Goal: Task Accomplishment & Management: Manage account settings

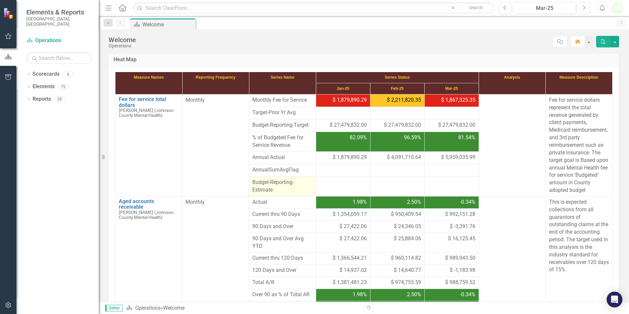
scroll to position [197, 0]
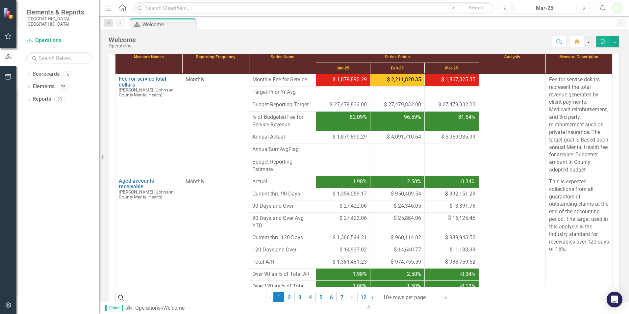
click at [588, 42] on button "button" at bounding box center [588, 42] width 9 height 12
click at [105, 8] on icon "Menu" at bounding box center [108, 7] width 9 height 7
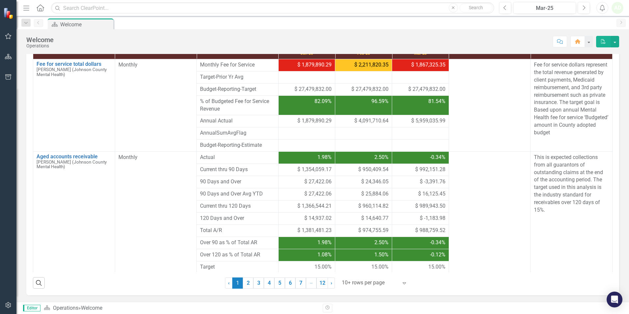
click at [25, 6] on icon "Menu" at bounding box center [26, 7] width 9 height 7
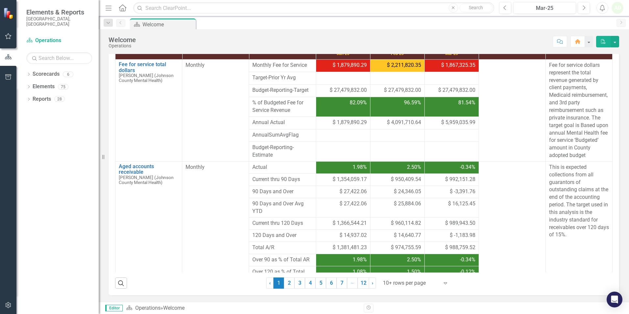
scroll to position [197, 0]
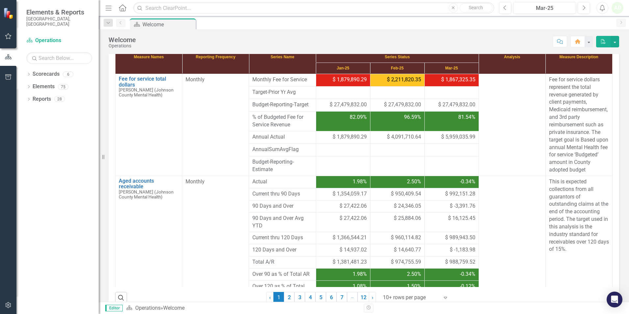
click at [5, 34] on icon "button" at bounding box center [8, 36] width 7 height 5
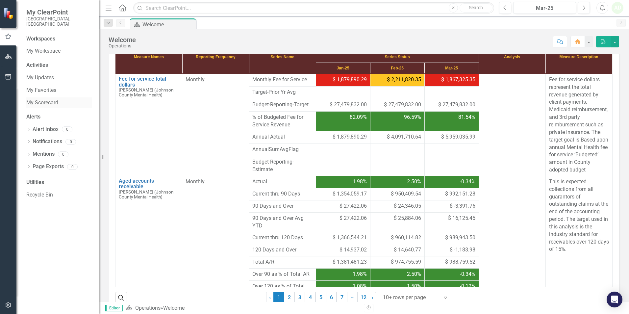
click at [47, 99] on link "My Scorecard" at bounding box center [59, 103] width 66 height 8
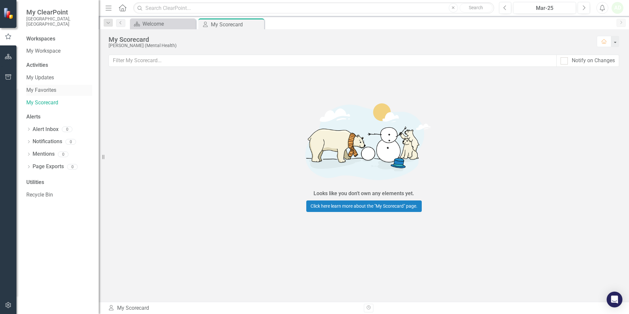
click at [50, 87] on link "My Favorites" at bounding box center [59, 91] width 66 height 8
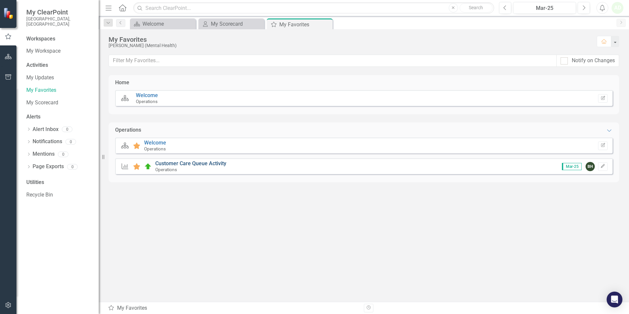
click at [204, 162] on link "Customer Care Queue Activity" at bounding box center [190, 163] width 71 height 6
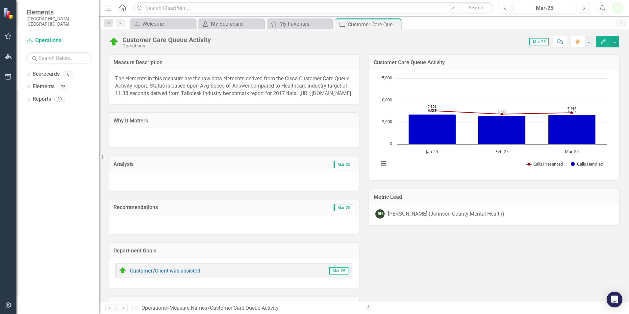
click at [588, 7] on button "Next" at bounding box center [584, 8] width 12 height 12
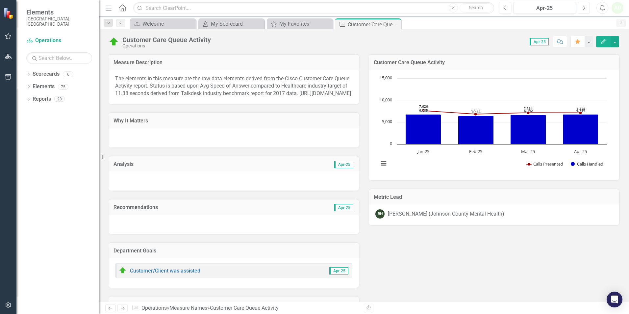
click at [588, 7] on button "Next" at bounding box center [584, 8] width 12 height 12
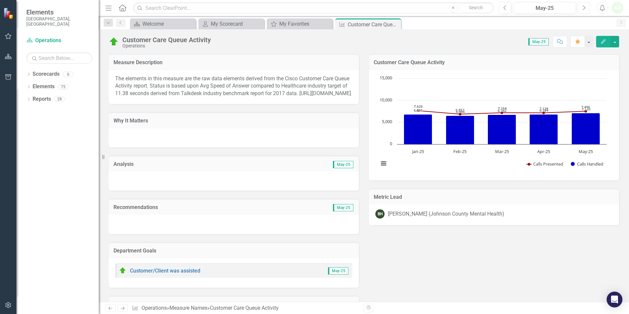
click at [586, 8] on button "Next" at bounding box center [584, 8] width 12 height 12
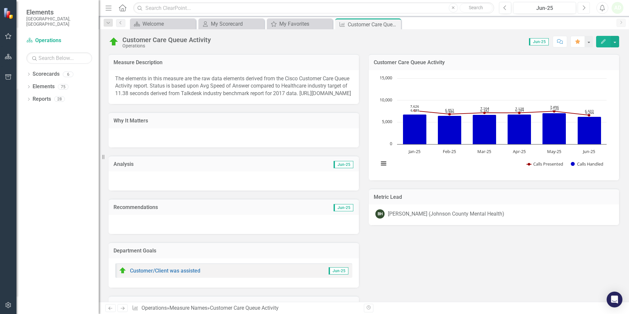
click at [584, 9] on icon "Next" at bounding box center [584, 8] width 4 height 6
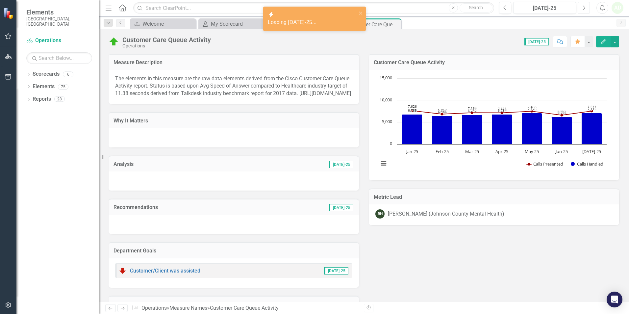
click at [584, 10] on icon "Next" at bounding box center [584, 8] width 4 height 6
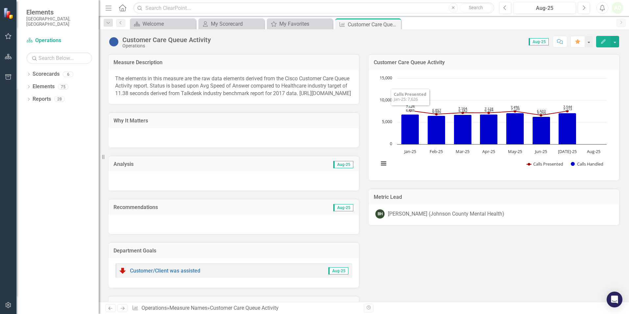
click at [377, 255] on div "Measure Description The elements in this measure are the raw data elements deri…" at bounding box center [364, 210] width 520 height 328
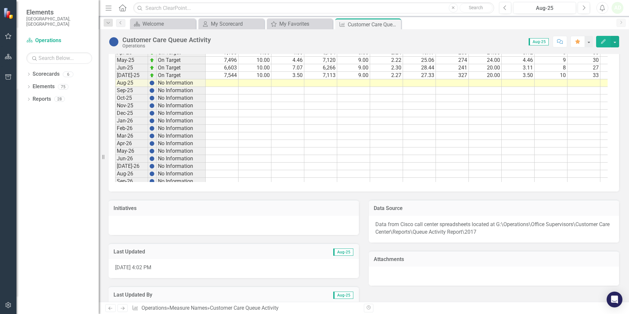
scroll to position [888, 0]
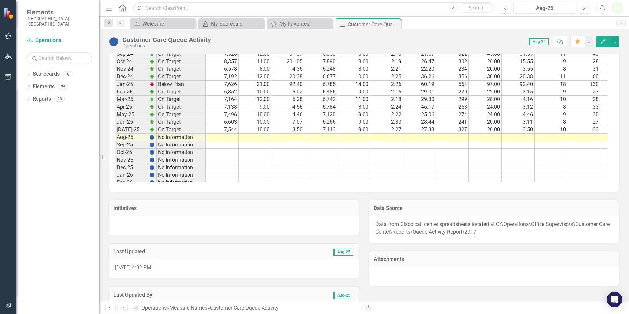
click at [221, 145] on tbody "Dec-22 Below Plan 6,766 16.00 7.37 6,351 15.00 2.13 21.14 224 37.00 4.54 7 24 0…" at bounding box center [440, 61] width 650 height 341
click at [221, 141] on td at bounding box center [222, 138] width 33 height 8
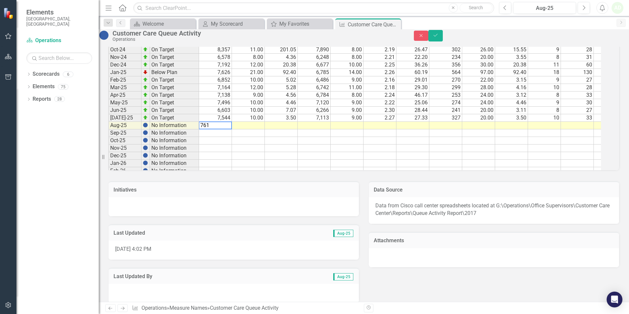
type textarea "7615"
type textarea "12"
type textarea "5.37"
type textarea "7114"
type textarea "11"
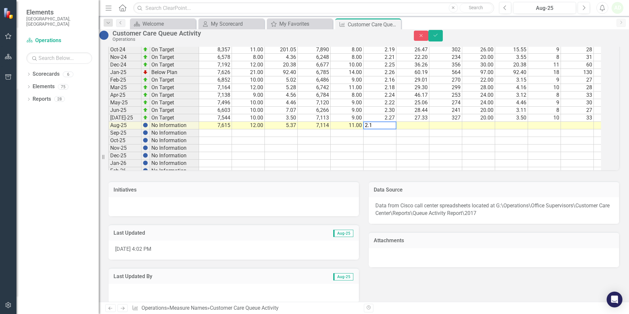
type textarea "2.18"
type textarea "25.41"
type textarea "366"
type textarea "23"
type textarea "3.36"
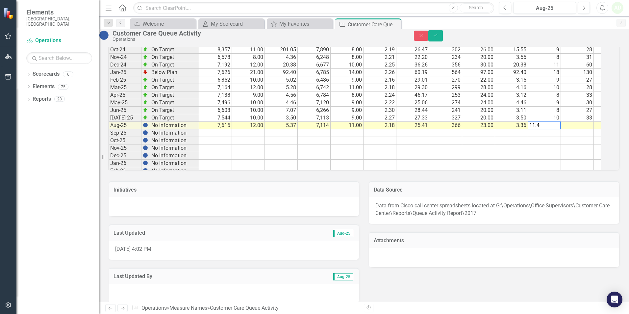
type textarea "11.44"
type textarea "39"
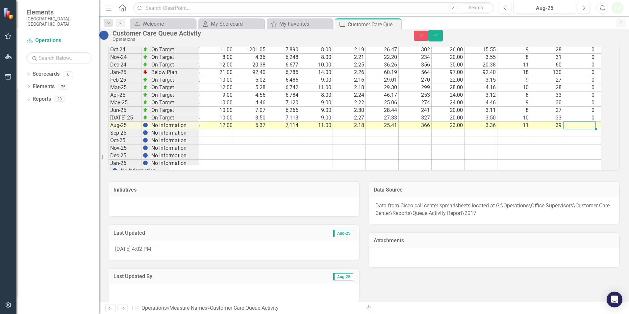
type textarea "0"
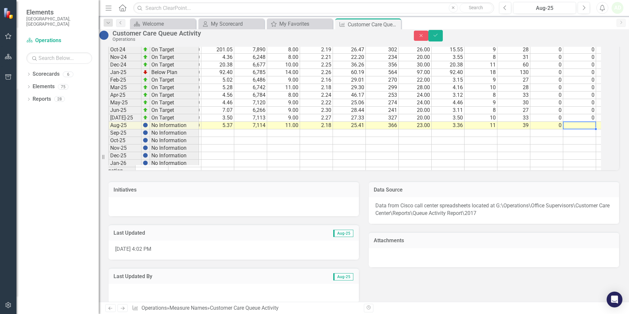
click at [587, 129] on td at bounding box center [579, 126] width 33 height 8
type textarea "0"
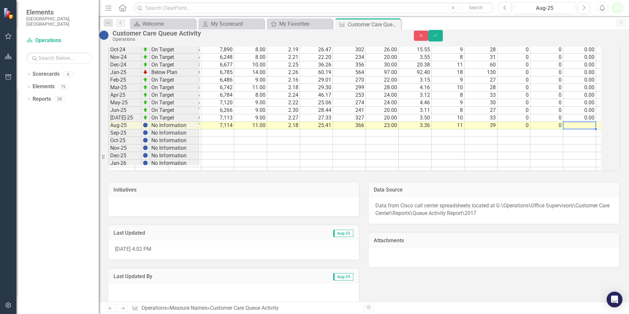
type textarea "0"
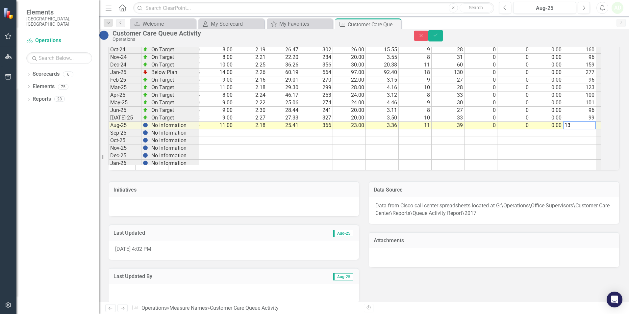
type textarea "132"
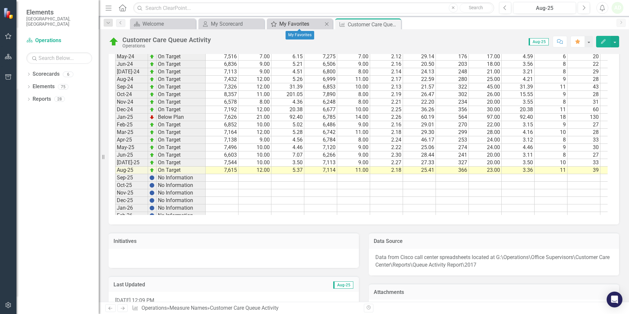
click at [275, 26] on icon at bounding box center [273, 23] width 5 height 5
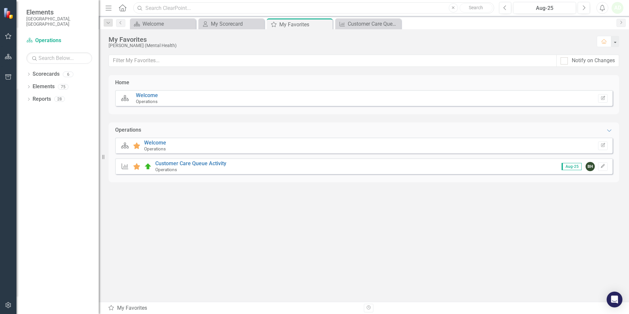
click at [221, 9] on input "text" at bounding box center [313, 8] width 361 height 12
type input "medical appointment call reminder data"
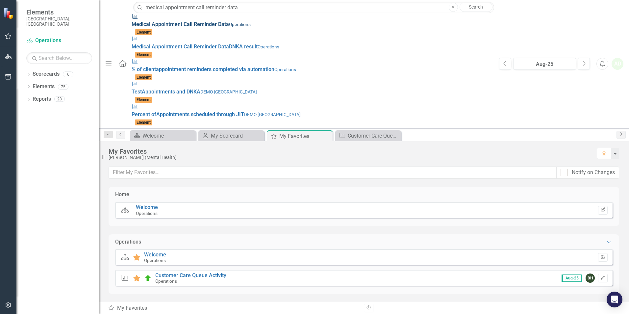
click at [212, 23] on div "Measure Name Medical Appointment Call Reminder Data Operations" at bounding box center [312, 20] width 361 height 15
